Goal: Transaction & Acquisition: Purchase product/service

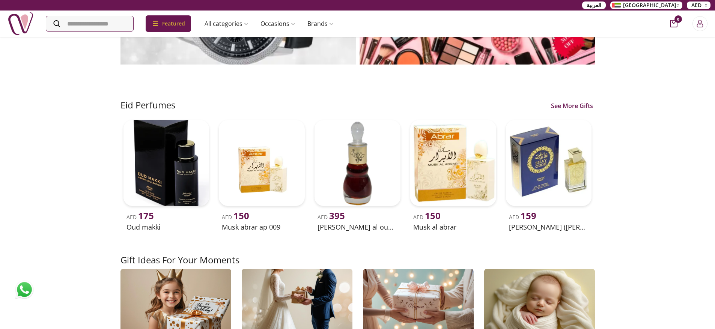
scroll to position [748, 0]
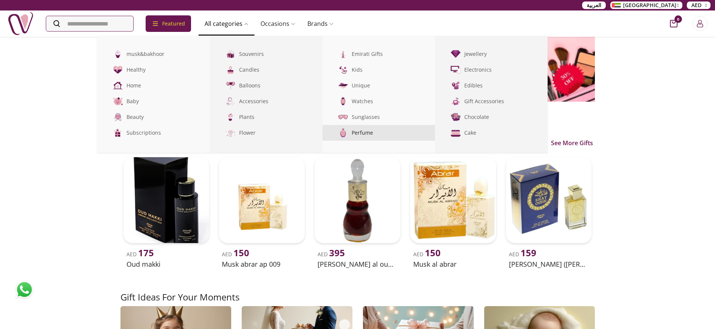
click at [368, 132] on link "Perfume" at bounding box center [378, 133] width 113 height 16
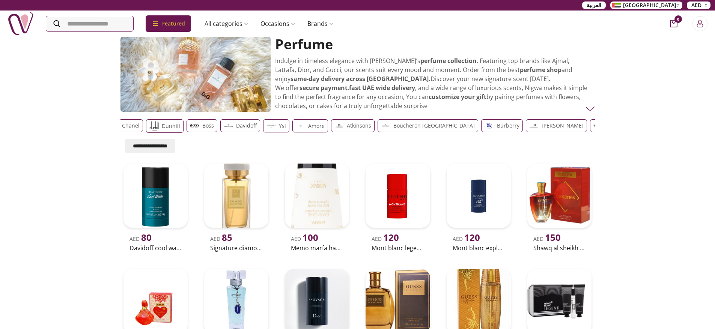
drag, startPoint x: 551, startPoint y: 129, endPoint x: 300, endPoint y: 129, distance: 251.4
click at [302, 129] on div "Guess Cartier Chanel Dunhill Boss [PERSON_NAME] ysl Amore Atkinsons Boucheron P…" at bounding box center [264, 126] width 471 height 14
drag, startPoint x: 475, startPoint y: 131, endPoint x: 485, endPoint y: 132, distance: 10.5
drag, startPoint x: 459, startPoint y: 123, endPoint x: 313, endPoint y: 123, distance: 146.0
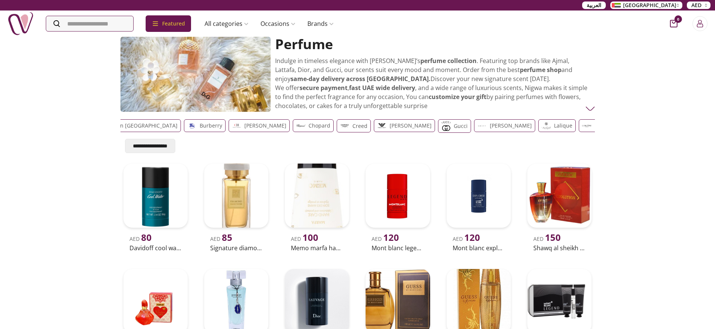
click at [337, 123] on div "Creed" at bounding box center [354, 125] width 34 height 13
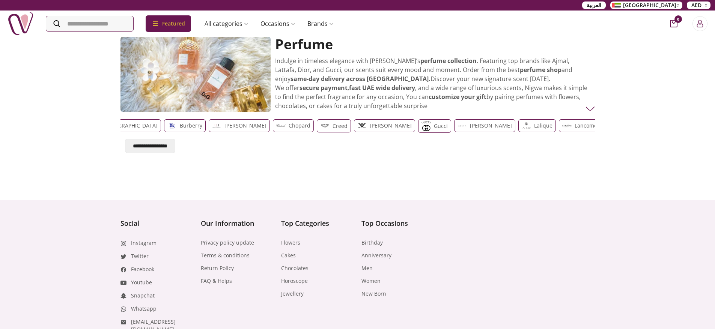
scroll to position [0, 412]
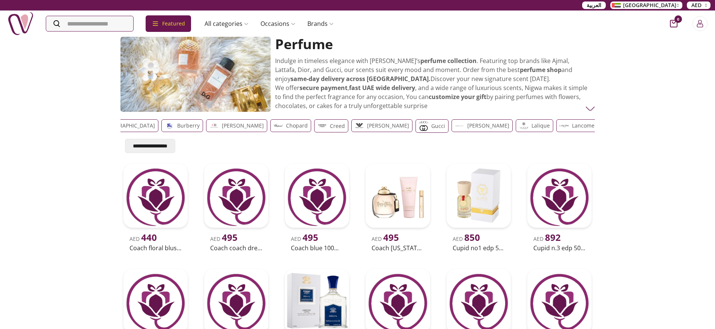
drag, startPoint x: 351, startPoint y: 121, endPoint x: 189, endPoint y: 122, distance: 162.5
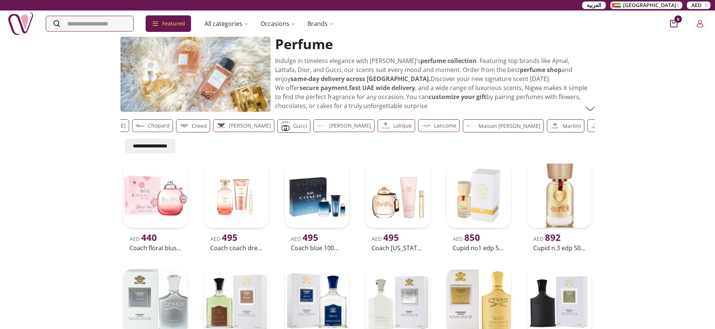
drag, startPoint x: 358, startPoint y: 124, endPoint x: 141, endPoint y: 128, distance: 216.9
drag, startPoint x: 394, startPoint y: 123, endPoint x: 178, endPoint y: 120, distance: 216.2
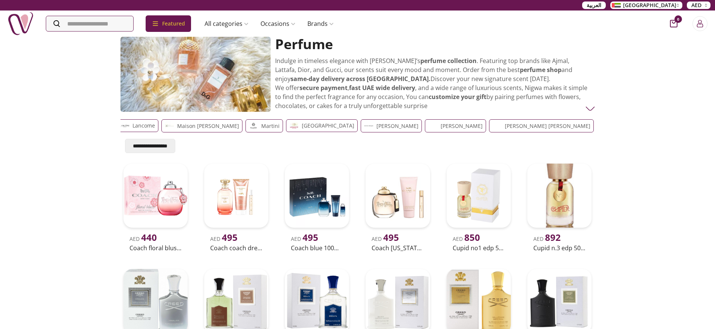
scroll to position [0, 852]
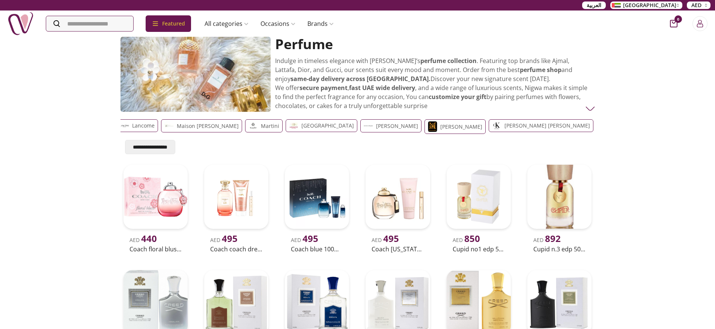
click at [504, 125] on p "[PERSON_NAME] [PERSON_NAME]" at bounding box center [547, 125] width 86 height 9
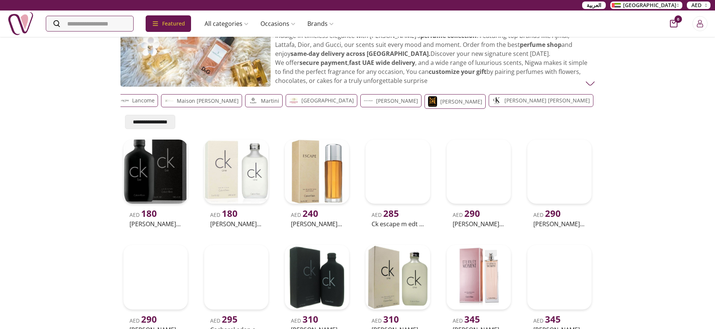
scroll to position [38, 0]
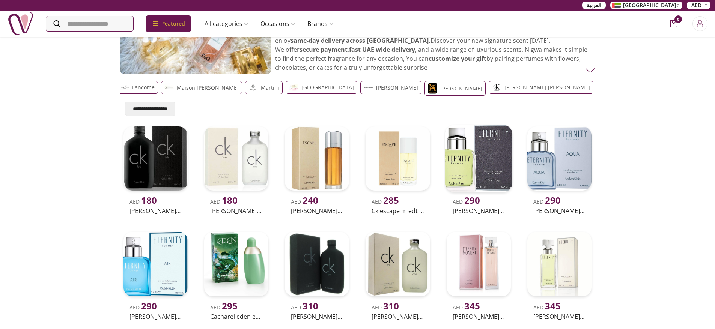
click at [494, 158] on img at bounding box center [479, 159] width 68 height 68
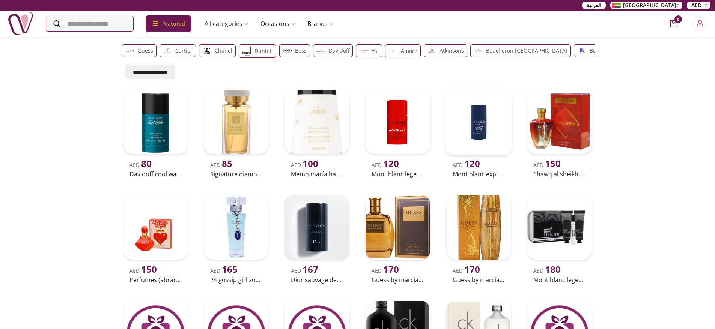
scroll to position [44, 0]
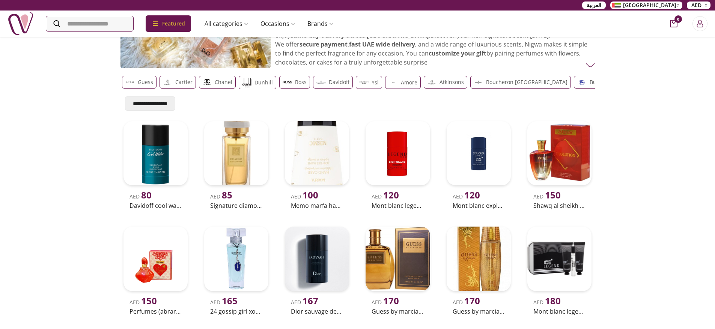
drag, startPoint x: 505, startPoint y: 86, endPoint x: 340, endPoint y: 86, distance: 165.1
click at [388, 83] on div "Guess Cartier Chanel Dunhill Boss [PERSON_NAME] ysl Amore Atkinsons Boucheron P…" at bounding box center [357, 83] width 471 height 15
drag, startPoint x: 501, startPoint y: 83, endPoint x: 381, endPoint y: 83, distance: 120.5
click at [398, 83] on div "Guess Cartier Chanel Dunhill Boss [PERSON_NAME] ysl Amore Atkinsons Boucheron P…" at bounding box center [240, 83] width 471 height 15
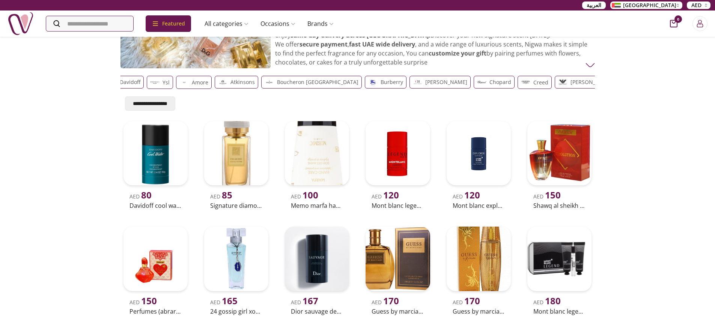
scroll to position [0, 220]
drag, startPoint x: 546, startPoint y: 84, endPoint x: 103, endPoint y: 87, distance: 442.8
click at [168, 84] on div "Guess Cartier Chanel Dunhill Boss [PERSON_NAME] ysl Amore Atkinsons Boucheron P…" at bounding box center [137, 83] width 471 height 15
click at [181, 81] on p "[PERSON_NAME]" at bounding box center [202, 82] width 42 height 9
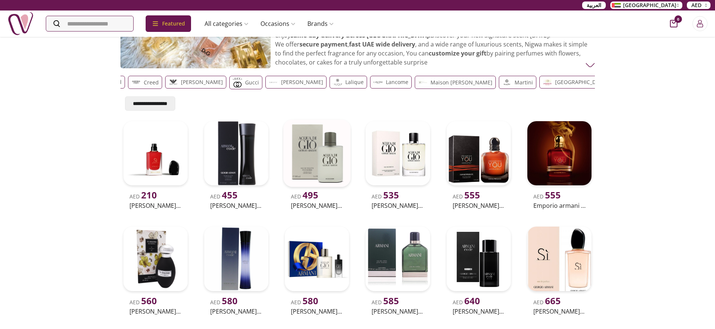
click at [315, 166] on img at bounding box center [317, 154] width 68 height 68
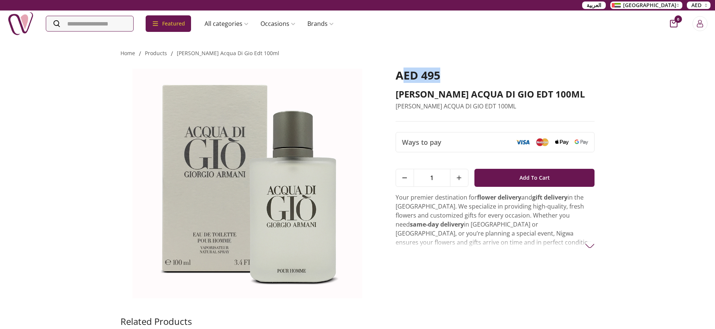
drag, startPoint x: 454, startPoint y: 72, endPoint x: 379, endPoint y: 78, distance: 74.5
click at [389, 77] on div "AED 495 [PERSON_NAME] ACQUA DI GIO EDT 100ML [PERSON_NAME] ACQUA DI GIO EDT 100…" at bounding box center [357, 186] width 474 height 257
click at [366, 89] on img at bounding box center [247, 184] width 254 height 230
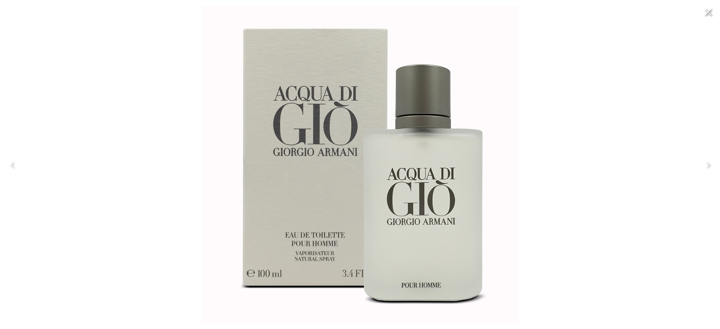
click at [375, 205] on img at bounding box center [360, 164] width 317 height 317
click at [174, 153] on div at bounding box center [360, 164] width 720 height 329
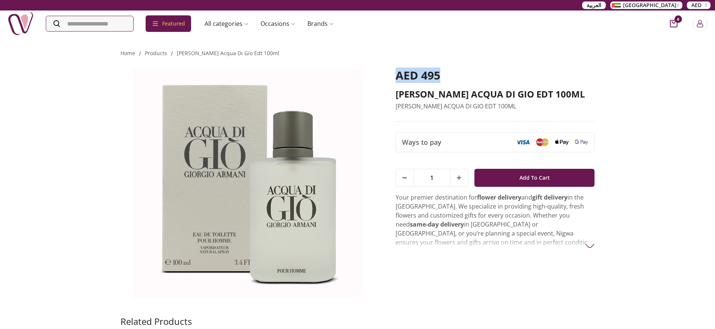
click at [387, 76] on div "AED 495 [PERSON_NAME] ACQUA DI GIO EDT 100ML [PERSON_NAME] ACQUA DI GIO EDT 100…" at bounding box center [357, 186] width 474 height 257
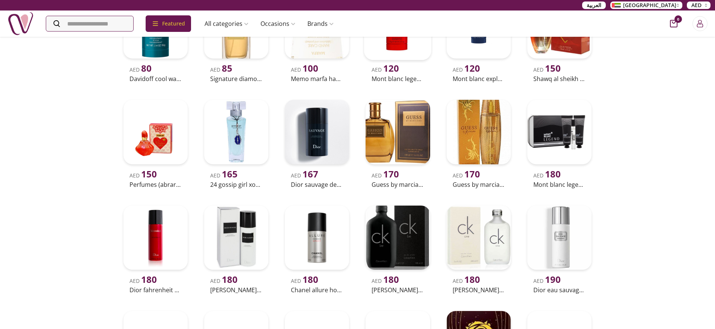
scroll to position [171, 0]
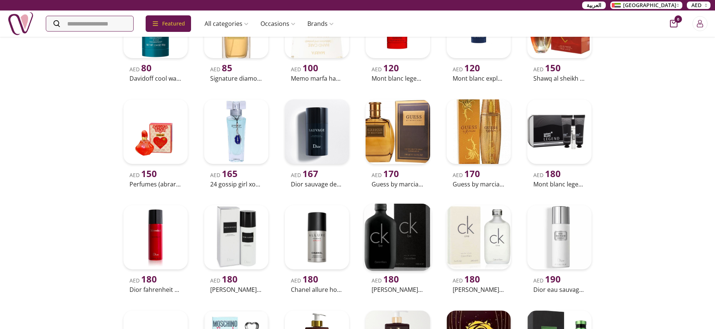
click at [396, 234] on img at bounding box center [398, 237] width 68 height 68
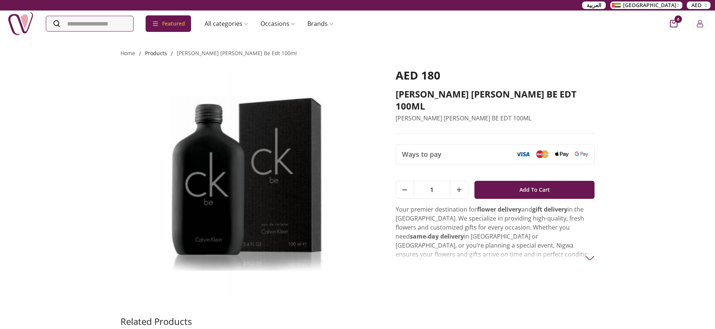
click at [158, 51] on link "products" at bounding box center [156, 53] width 22 height 7
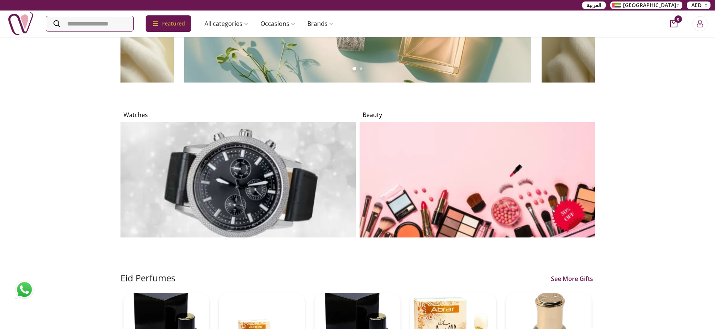
scroll to position [615, 0]
